Goal: Task Accomplishment & Management: Use online tool/utility

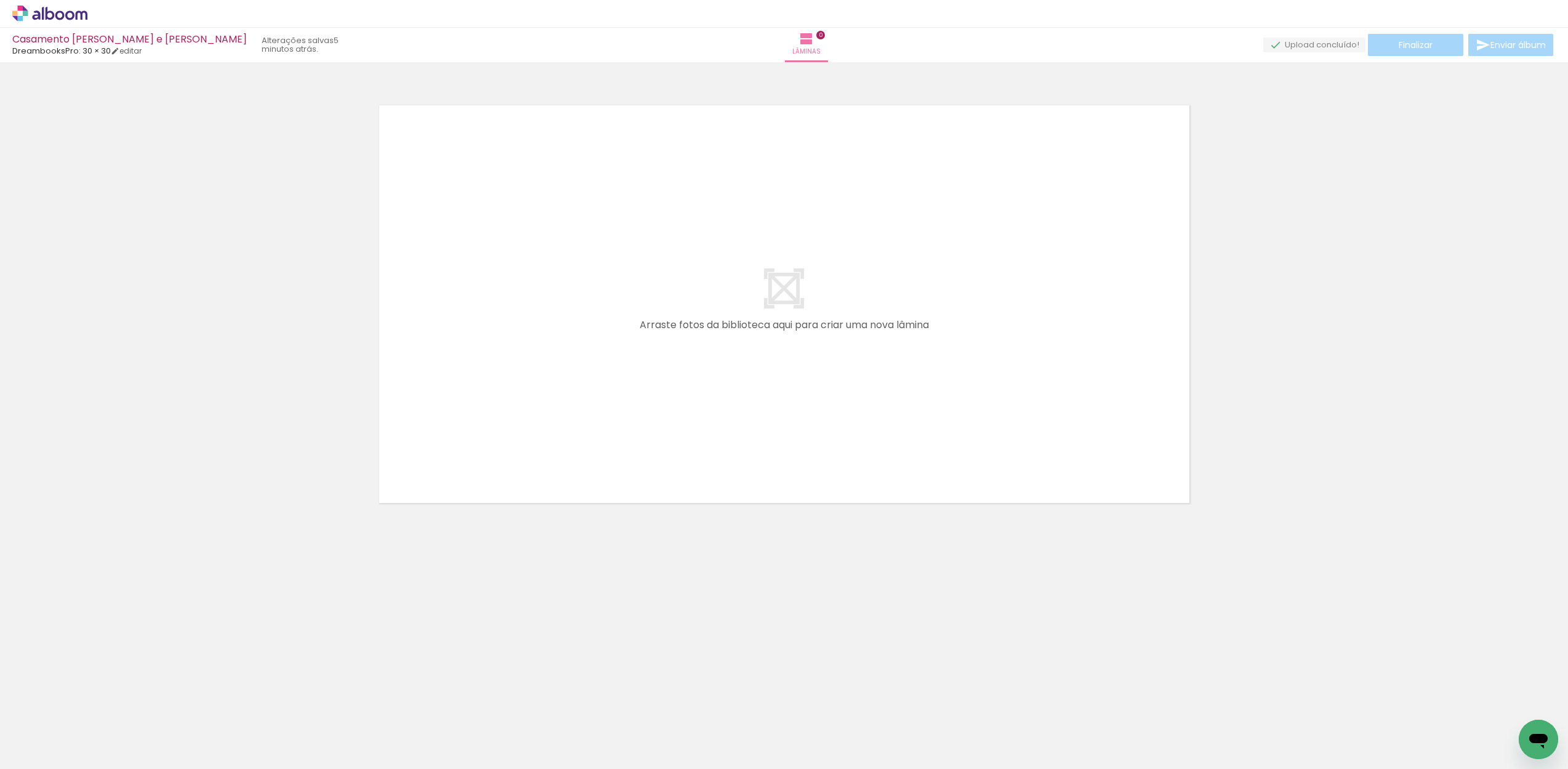
click at [48, 11] on icon at bounding box center [50, 13] width 9 height 13
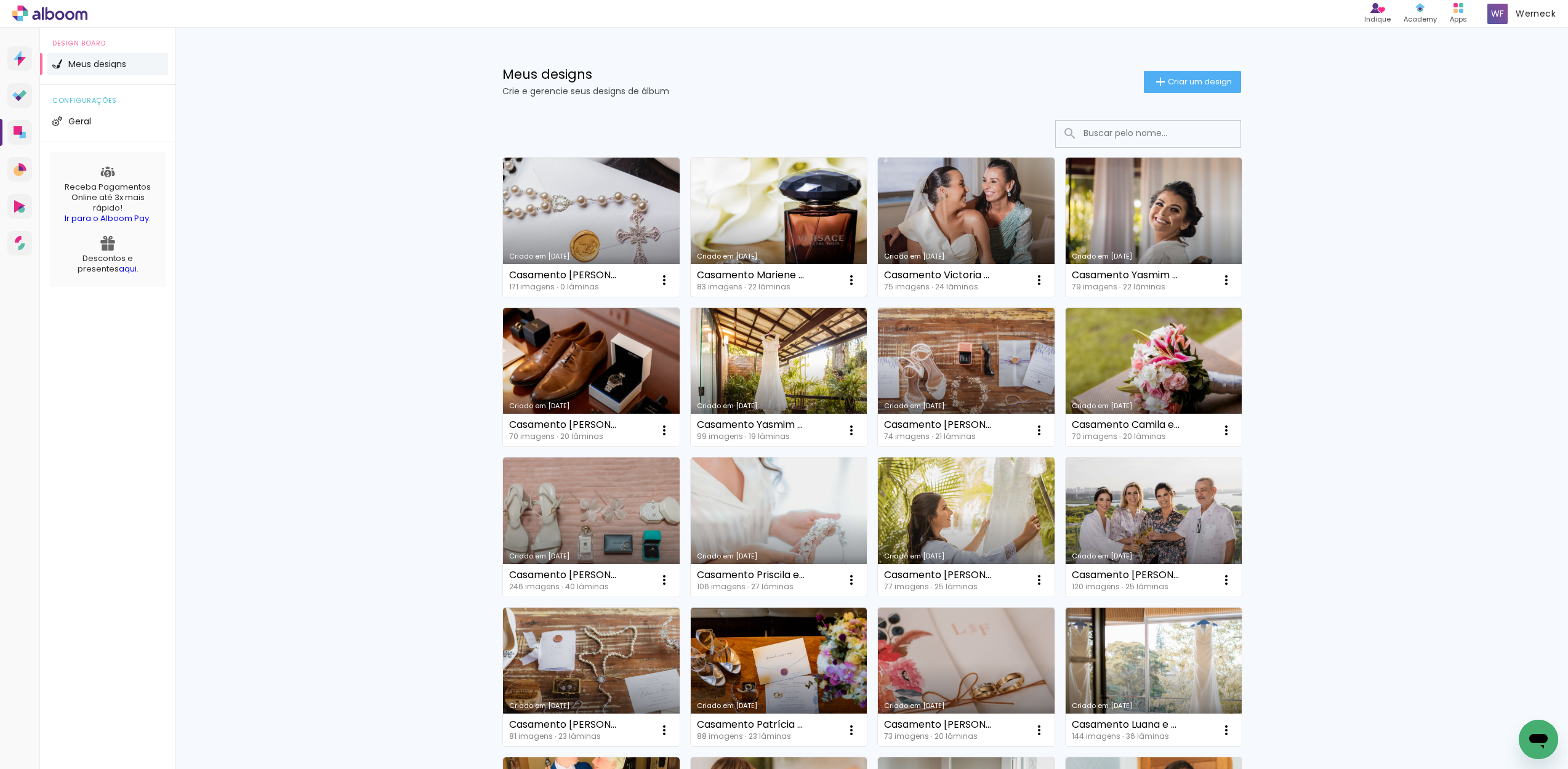
click at [789, 218] on link "Criado em [DATE]" at bounding box center [779, 227] width 176 height 139
click at [585, 194] on link "Criado em [DATE]" at bounding box center [591, 227] width 176 height 139
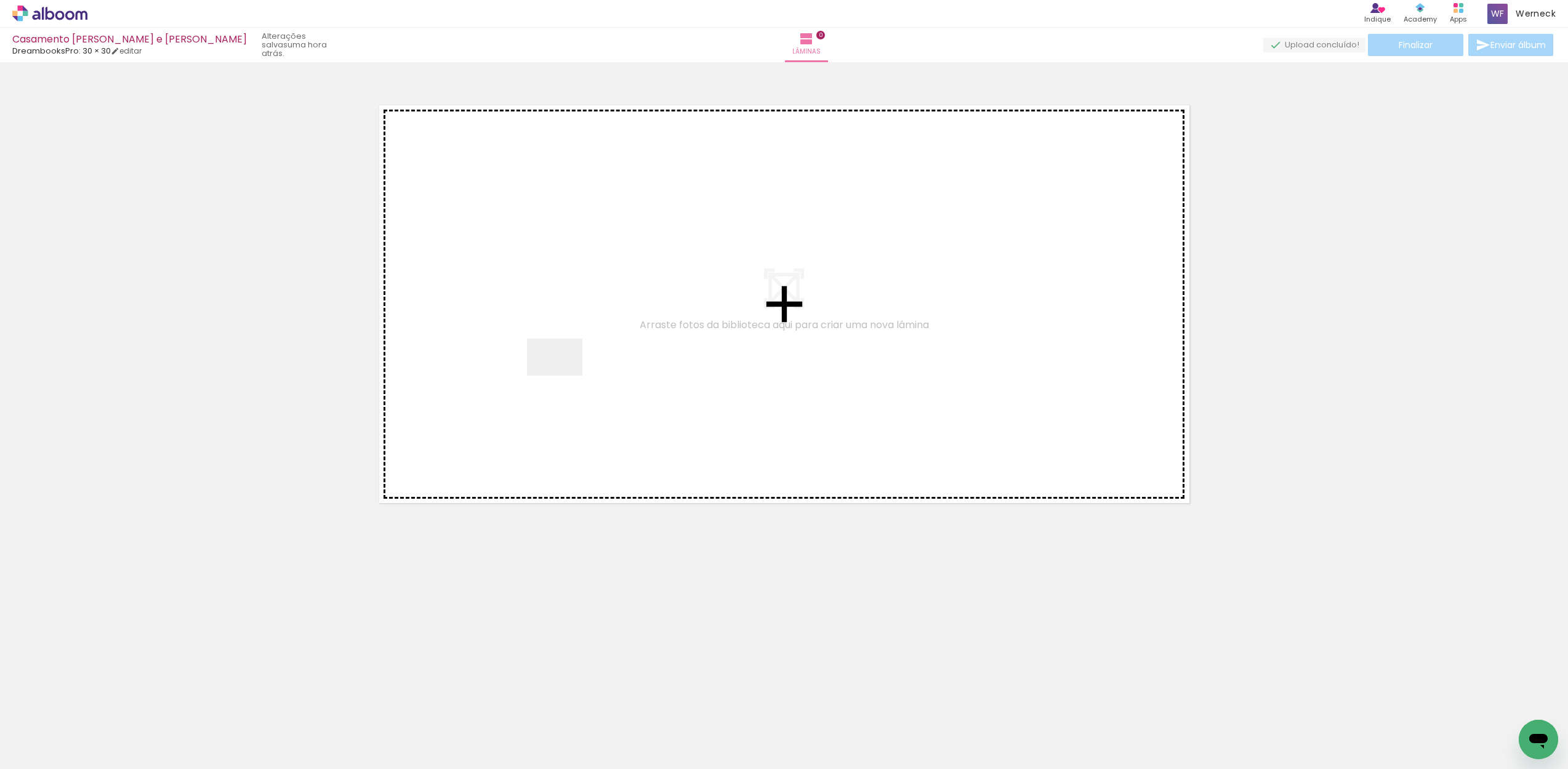
drag, startPoint x: 124, startPoint y: 733, endPoint x: 564, endPoint y: 376, distance: 566.6
click at [564, 376] on quentale-workspace at bounding box center [784, 384] width 1568 height 769
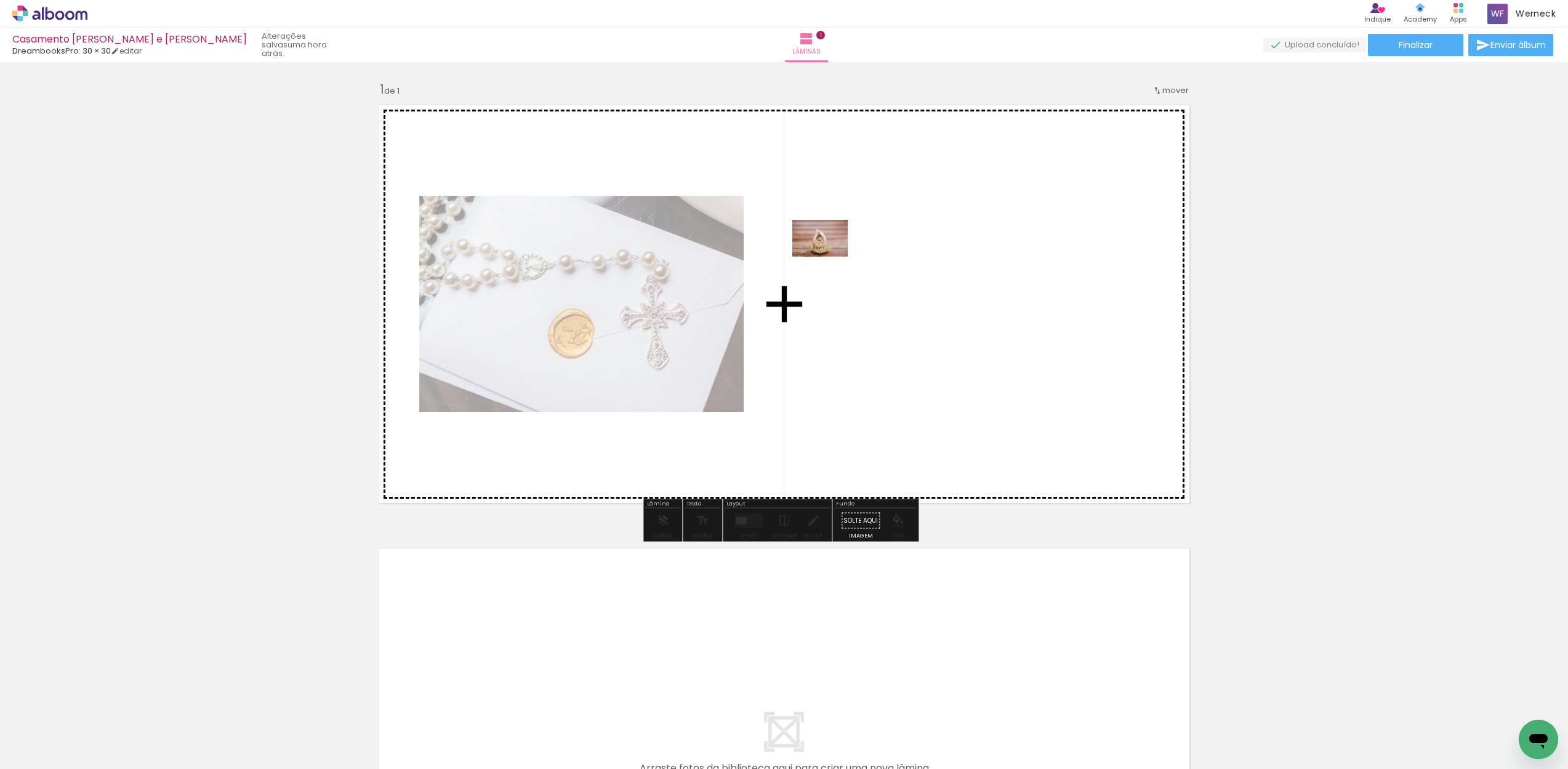
drag, startPoint x: 191, startPoint y: 732, endPoint x: 829, endPoint y: 257, distance: 795.4
click at [829, 257] on quentale-workspace at bounding box center [784, 384] width 1568 height 769
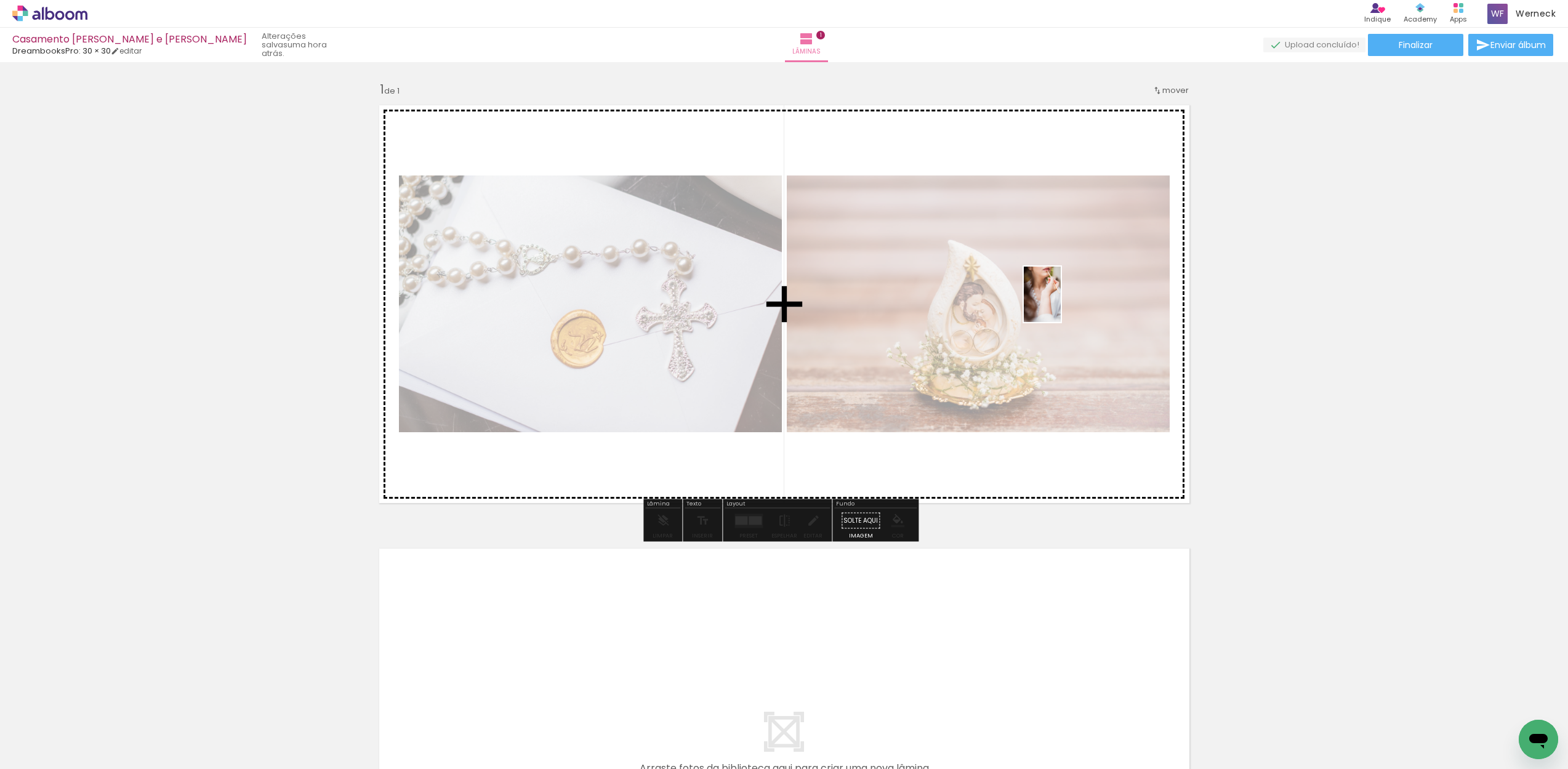
drag, startPoint x: 680, startPoint y: 747, endPoint x: 1060, endPoint y: 304, distance: 583.7
click at [1060, 304] on quentale-workspace at bounding box center [784, 384] width 1568 height 769
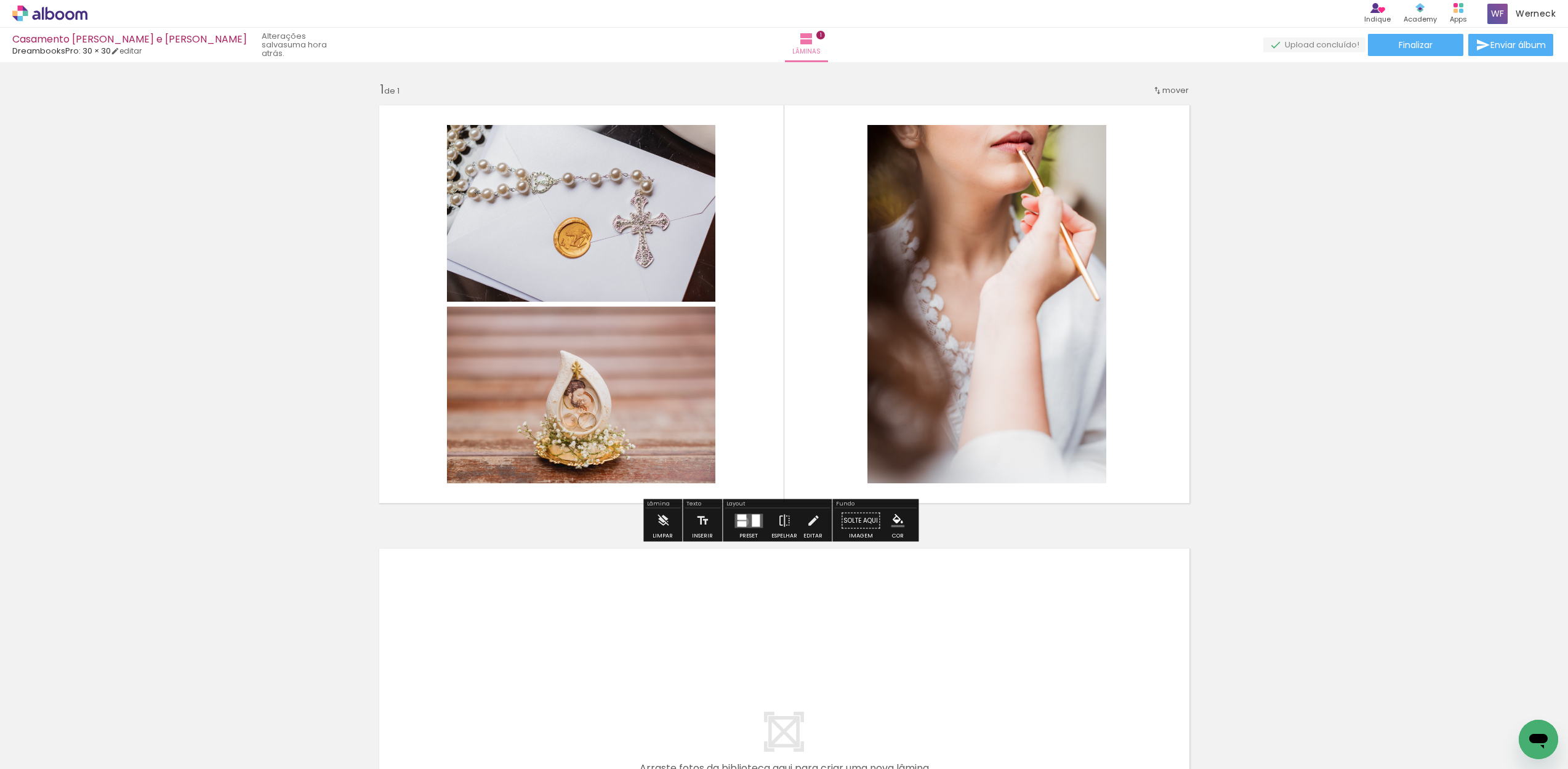
click at [741, 522] on div at bounding box center [741, 524] width 9 height 6
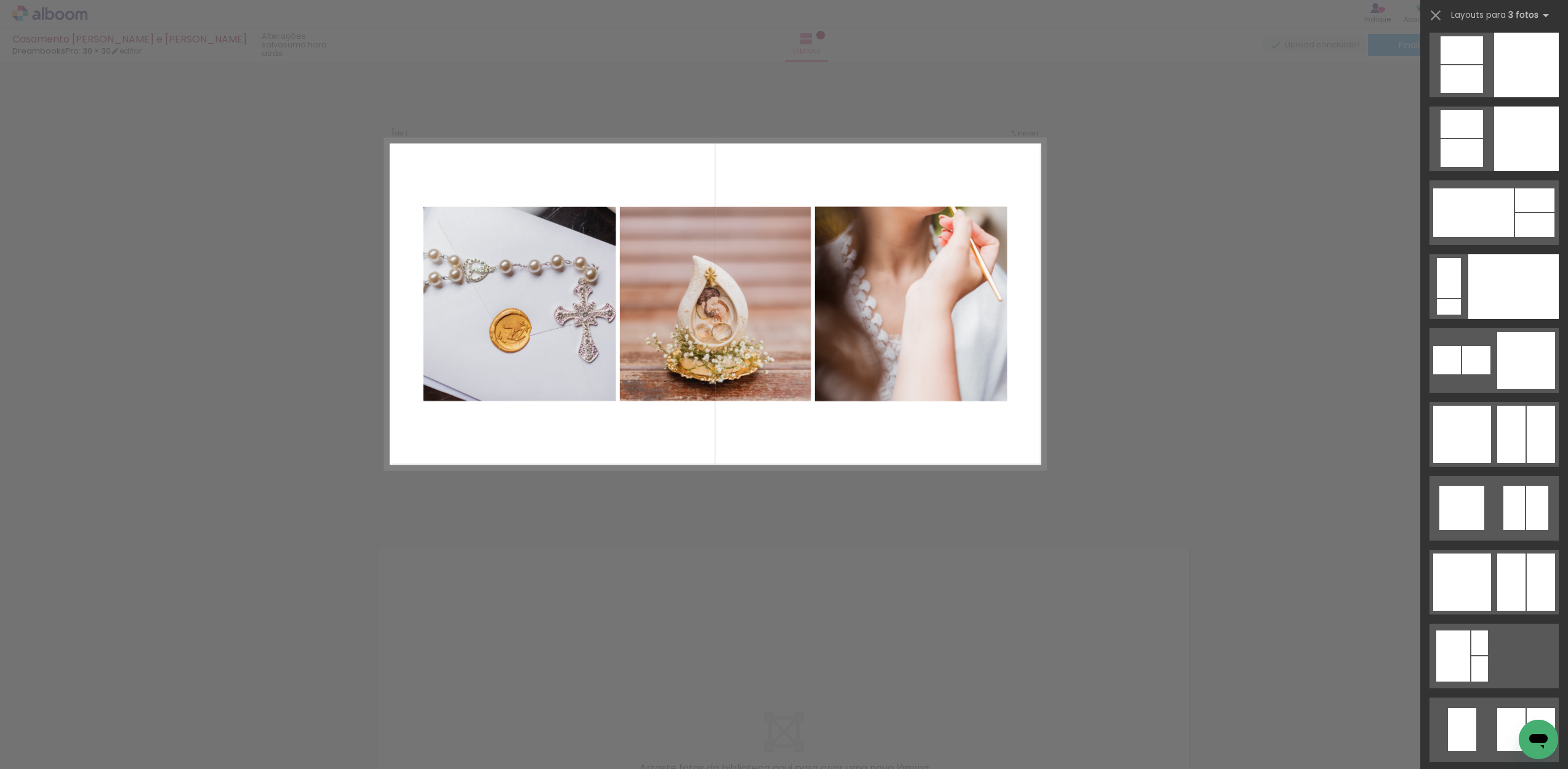
scroll to position [11778, 0]
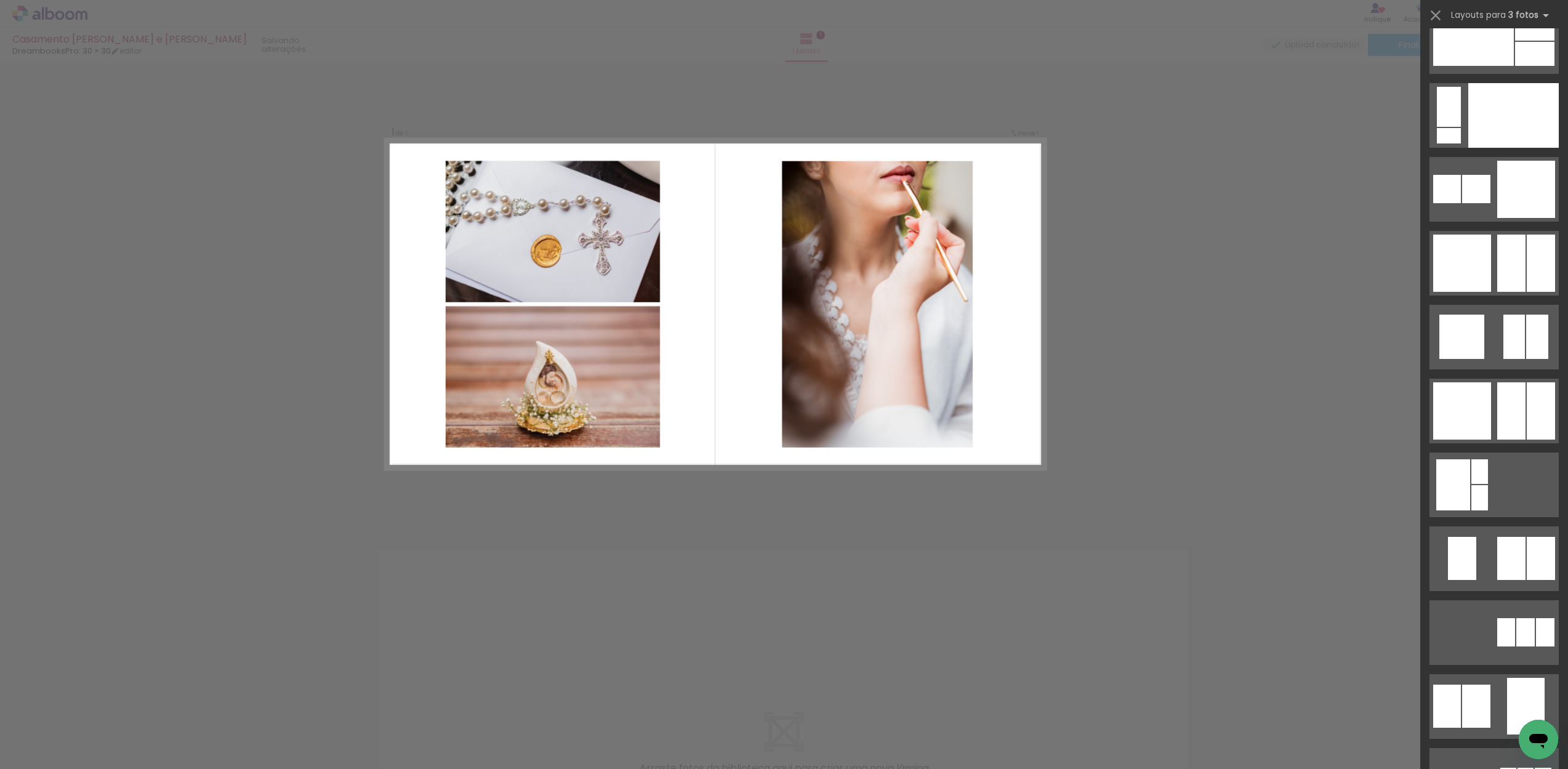
click at [151, 747] on div at bounding box center [123, 728] width 55 height 37
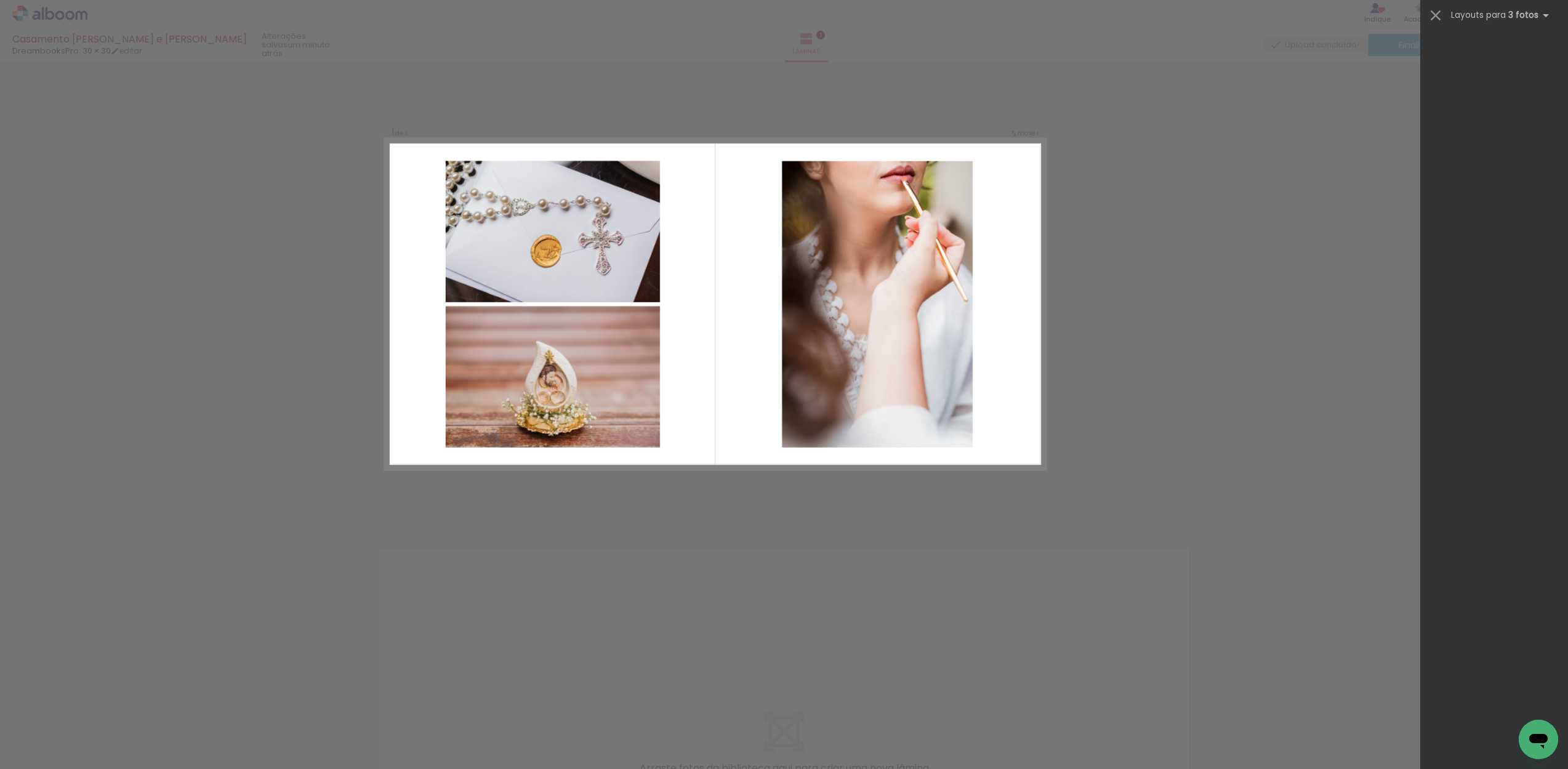
scroll to position [0, 0]
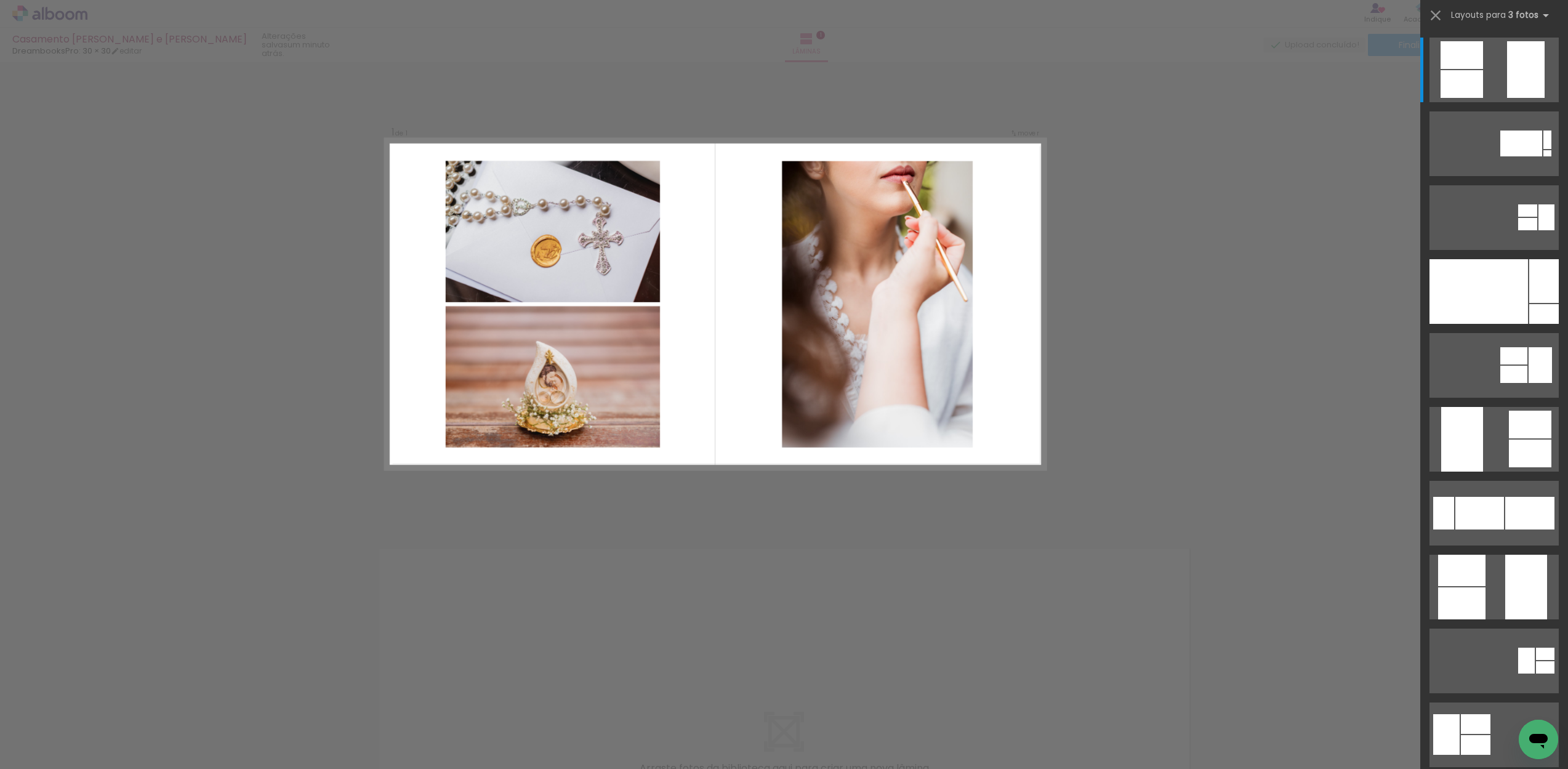
click at [151, 727] on div at bounding box center [123, 728] width 55 height 37
click at [151, 726] on div at bounding box center [123, 728] width 55 height 37
click at [151, 718] on div at bounding box center [123, 728] width 55 height 37
drag, startPoint x: 297, startPoint y: 764, endPoint x: 452, endPoint y: 765, distance: 155.0
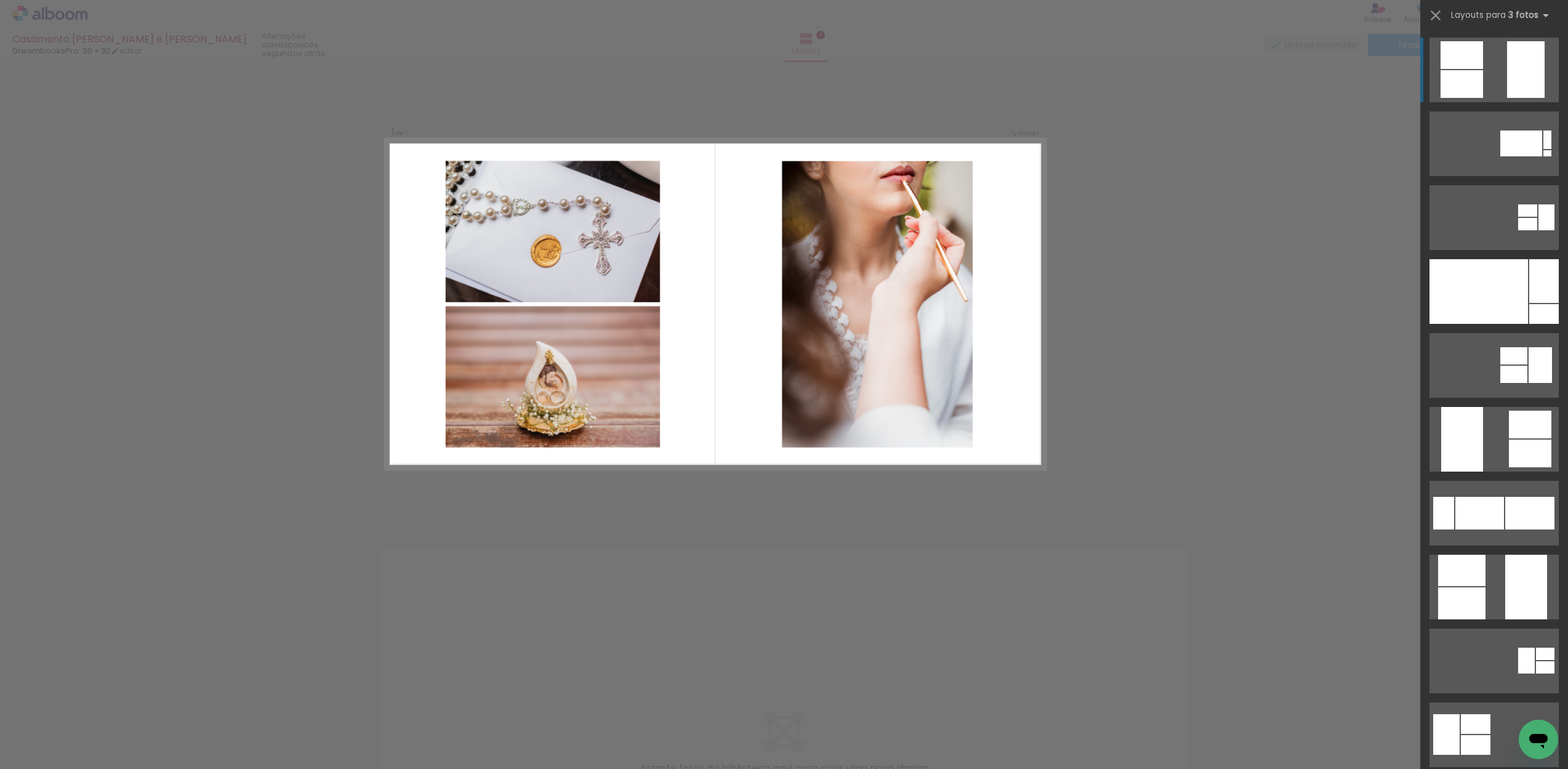
click at [101, 765] on iron-horizontal-list at bounding box center [89, 730] width 25 height 77
click at [1111, 299] on div "Confirmar Cancelar" at bounding box center [784, 521] width 1568 height 916
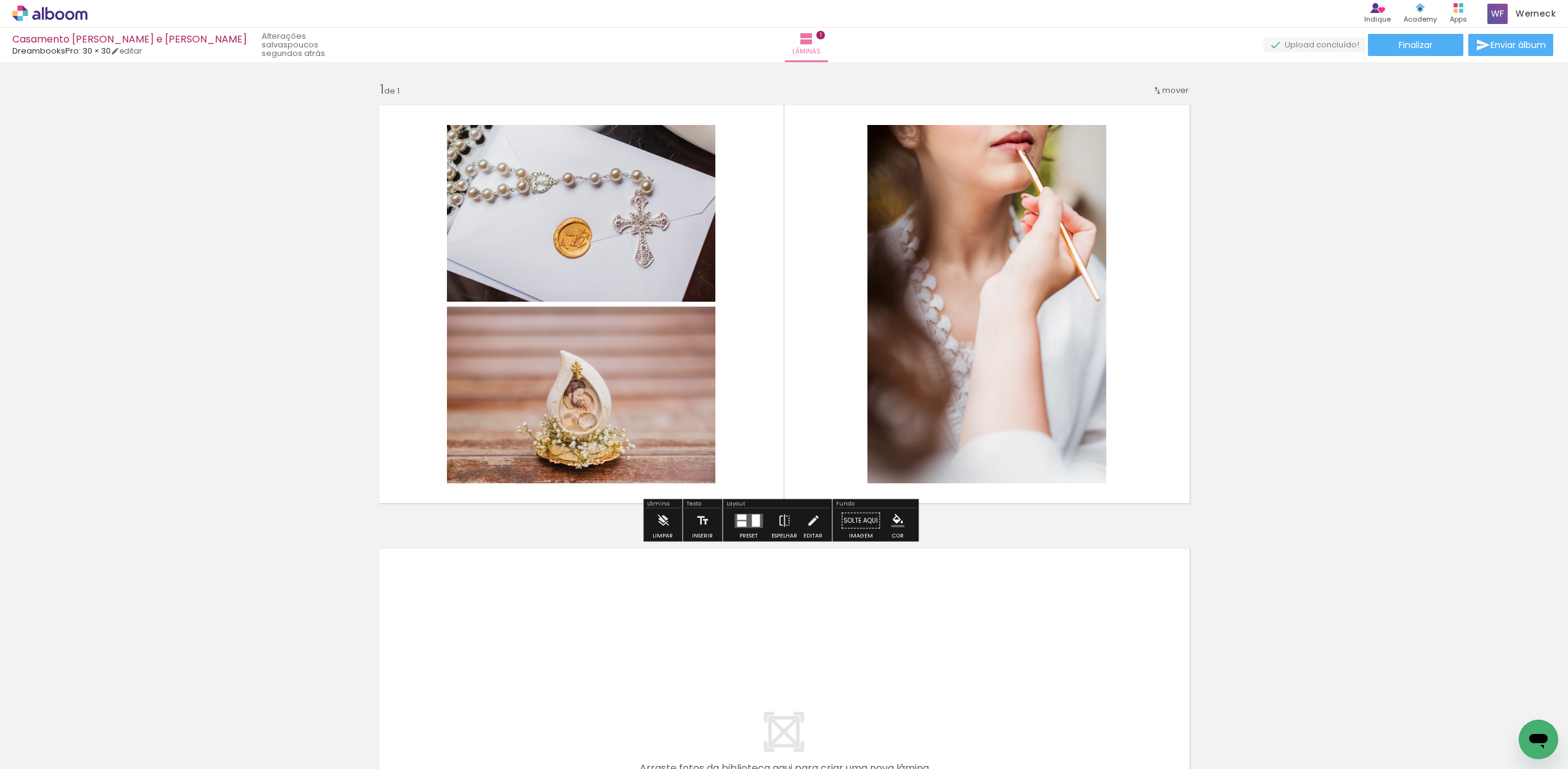
click at [1262, 210] on div "Inserir lâmina 1 de 1" at bounding box center [784, 510] width 1568 height 888
